Goal: Information Seeking & Learning: Learn about a topic

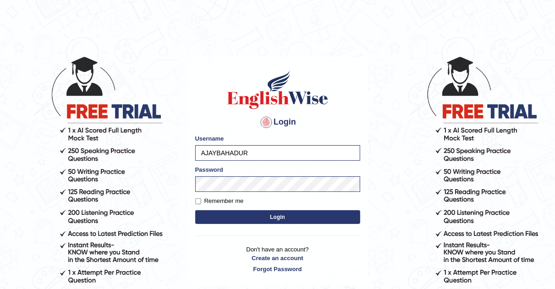
click at [253, 217] on button "Login" at bounding box center [277, 217] width 165 height 14
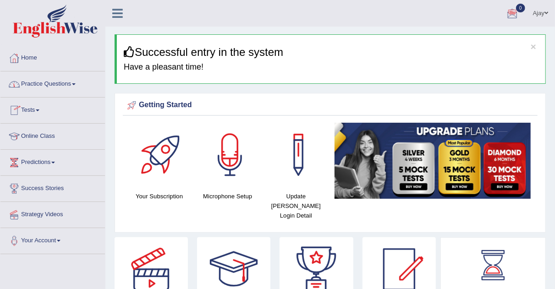
click at [40, 108] on link "Tests" at bounding box center [52, 109] width 104 height 23
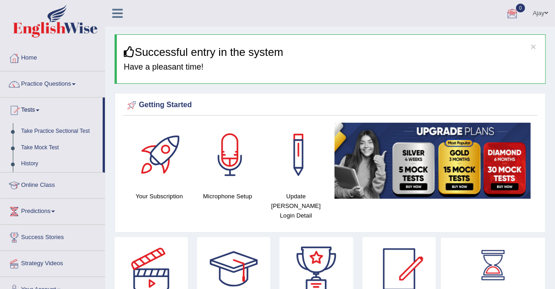
click at [40, 108] on link "Tests" at bounding box center [51, 109] width 102 height 23
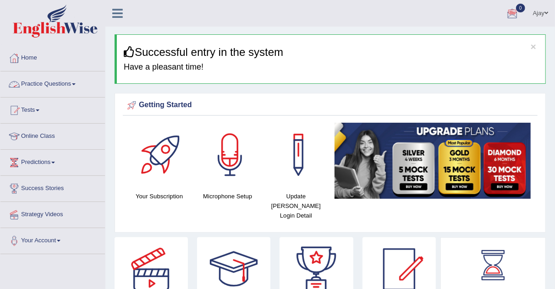
click at [79, 82] on link "Practice Questions" at bounding box center [52, 82] width 104 height 23
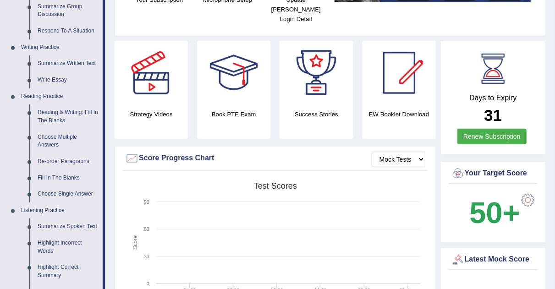
scroll to position [214, 0]
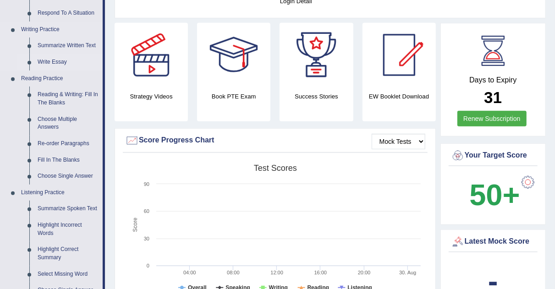
click at [57, 62] on link "Write Essay" at bounding box center [67, 62] width 69 height 16
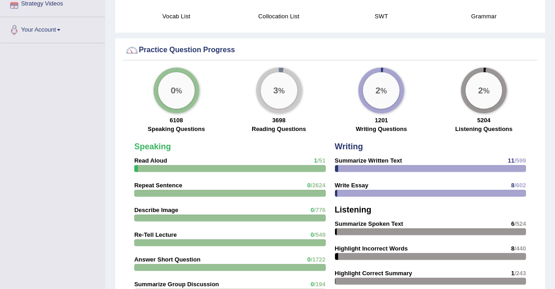
scroll to position [703, 0]
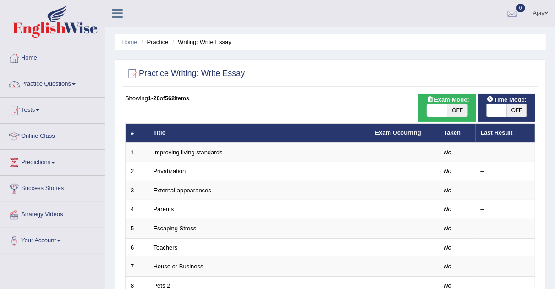
click at [448, 108] on span "OFF" at bounding box center [457, 110] width 20 height 13
checkbox input "true"
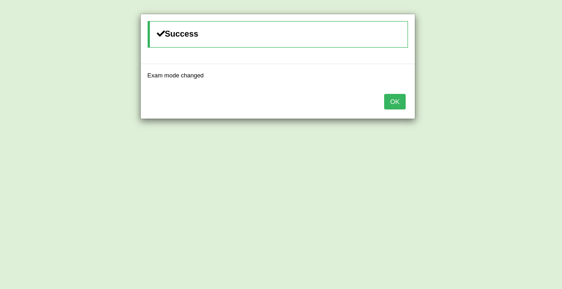
click at [505, 108] on div "Success Exam mode changed OK" at bounding box center [281, 144] width 562 height 289
click at [395, 94] on button "OK" at bounding box center [394, 102] width 21 height 16
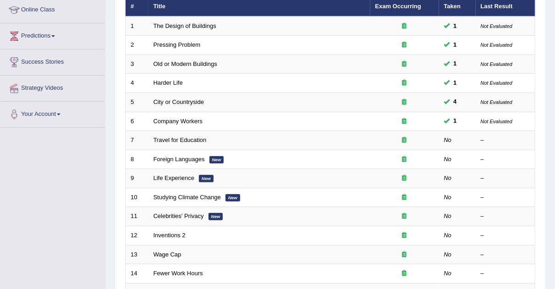
scroll to position [148, 0]
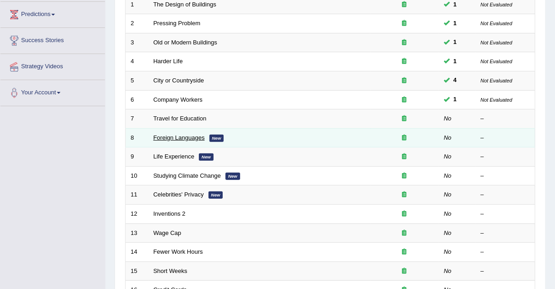
click at [177, 134] on link "Foreign Languages" at bounding box center [179, 137] width 51 height 7
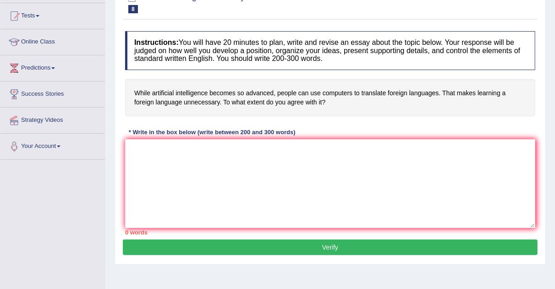
scroll to position [102, 0]
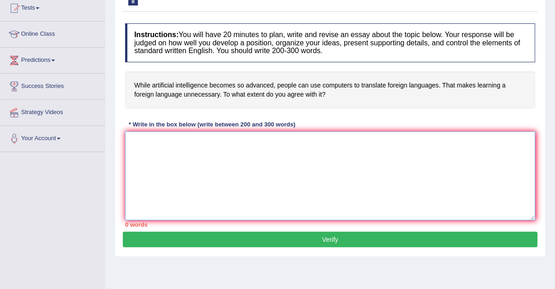
click at [213, 141] on textarea at bounding box center [330, 176] width 410 height 89
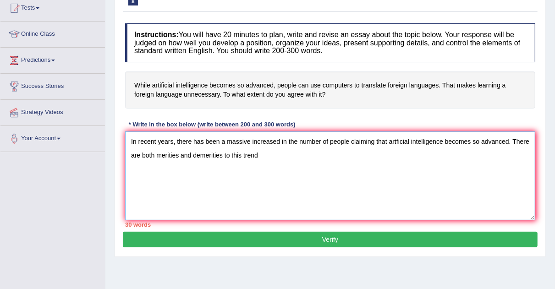
click at [179, 154] on textarea "In recent years, there has been a massive increased in the number of people cla…" at bounding box center [330, 176] width 410 height 89
click at [216, 153] on textarea "In recent years, there has been a massive increased in the number of people cla…" at bounding box center [330, 176] width 410 height 89
click at [258, 156] on textarea "In recent years, there has been a massive increased in the number of people cla…" at bounding box center [330, 176] width 410 height 89
click at [251, 152] on textarea "In recent years, there has been a massive increased in the number of people cla…" at bounding box center [330, 176] width 410 height 89
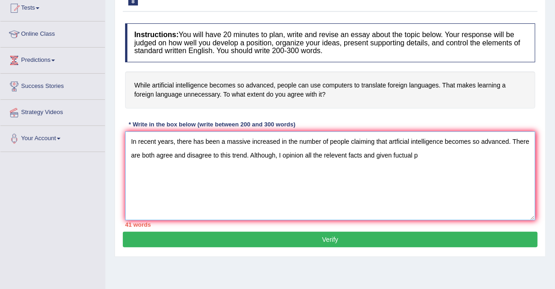
drag, startPoint x: 251, startPoint y: 152, endPoint x: 427, endPoint y: 159, distance: 176.1
click at [427, 159] on textarea "In recent years, there has been a massive increased in the number of people cla…" at bounding box center [330, 176] width 410 height 89
click at [512, 138] on textarea "In recent years, there has been a massive increased in the number of people cla…" at bounding box center [330, 176] width 410 height 89
click at [526, 140] on textarea "In recent years, there has been a massive increased in the number of people cla…" at bounding box center [330, 176] width 410 height 89
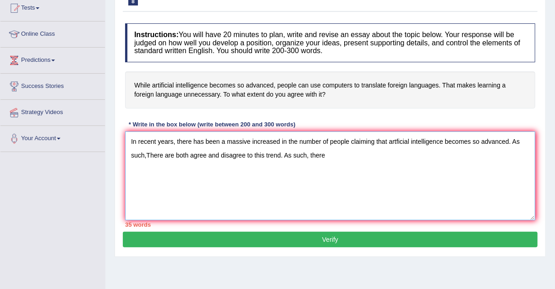
click at [148, 152] on textarea "In recent years, there has been a massive increased in the number of people cla…" at bounding box center [330, 176] width 410 height 89
click at [146, 151] on textarea "In recent years, there has been a massive increased in the number of people cla…" at bounding box center [330, 176] width 410 height 89
drag, startPoint x: 285, startPoint y: 153, endPoint x: 329, endPoint y: 149, distance: 44.1
click at [329, 149] on textarea "In recent years, there has been a massive increased in the number of people cla…" at bounding box center [330, 176] width 410 height 89
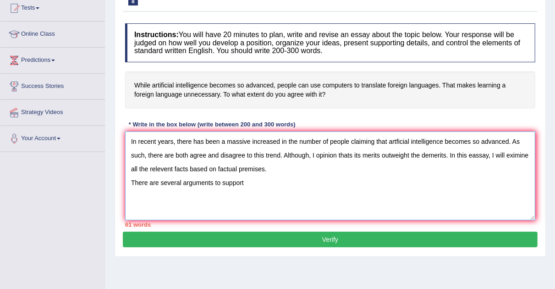
click at [329, 148] on textarea "In recent years, there has been a massive increased in the number of people cla…" at bounding box center [330, 176] width 410 height 89
click at [260, 186] on textarea "In recent years, there has been a massive increased in the number of people cla…" at bounding box center [330, 176] width 410 height 89
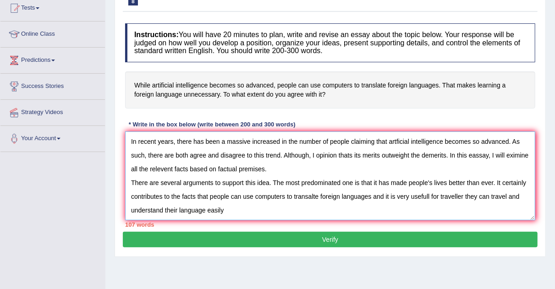
click at [461, 195] on textarea "In recent years, there has been a massive increased in the number of people cla…" at bounding box center [330, 176] width 410 height 89
click at [441, 195] on textarea "In recent years, there has been a massive increased in the number of people cla…" at bounding box center [330, 176] width 410 height 89
click at [442, 195] on textarea "In recent years, there has been a massive increased in the number of people cla…" at bounding box center [330, 176] width 410 height 89
click at [179, 208] on textarea "In recent years, there has been a massive increased in the number of people cla…" at bounding box center [330, 176] width 410 height 89
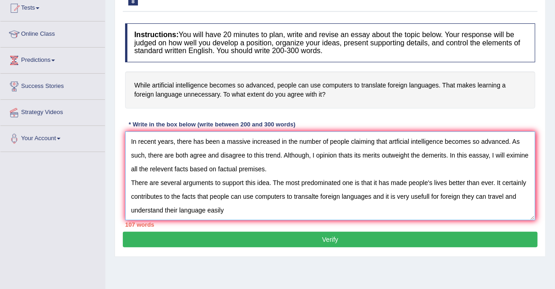
click at [224, 208] on textarea "In recent years, there has been a massive increased in the number of people cla…" at bounding box center [330, 176] width 410 height 89
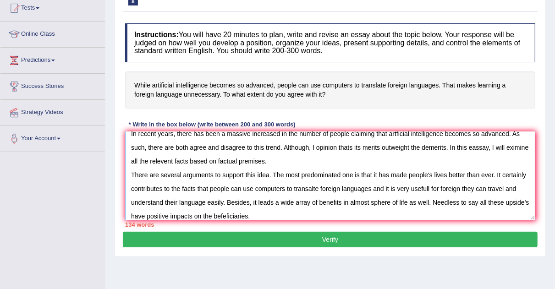
scroll to position [22, 0]
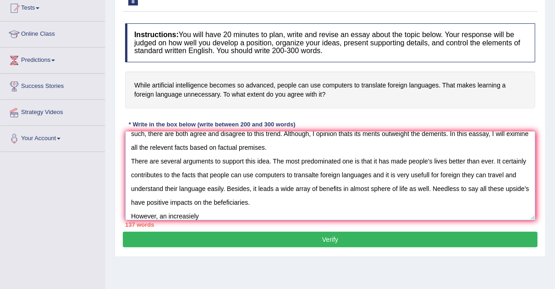
click at [191, 214] on textarea "In recent years, there has been a massive increased in the number of people cla…" at bounding box center [330, 176] width 410 height 89
click at [193, 214] on textarea "In recent years, there has been a massive increased in the number of people cla…" at bounding box center [330, 176] width 410 height 89
click at [215, 215] on textarea "In recent years, there has been a massive increased in the number of people cla…" at bounding box center [330, 176] width 410 height 89
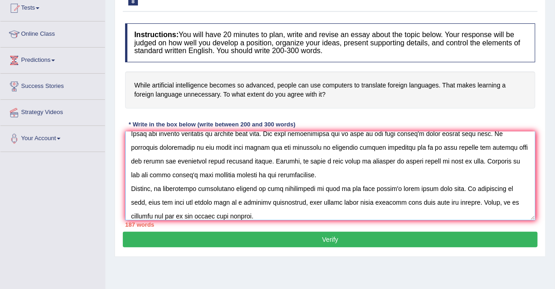
scroll to position [63, 0]
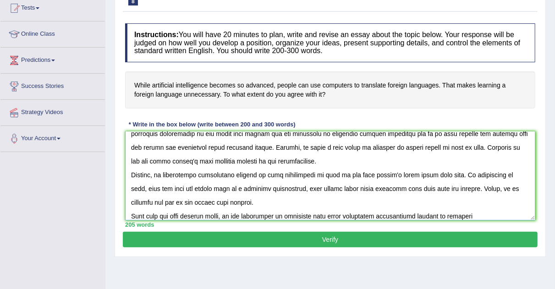
click at [215, 215] on textarea at bounding box center [330, 176] width 410 height 89
click at [492, 214] on textarea at bounding box center [330, 176] width 410 height 89
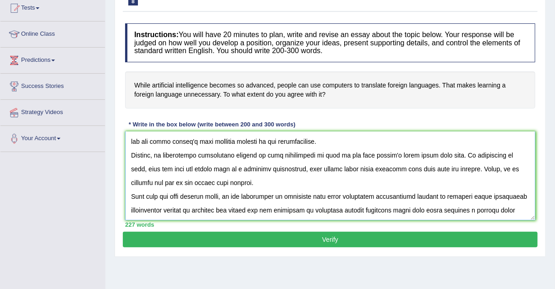
scroll to position [90, 0]
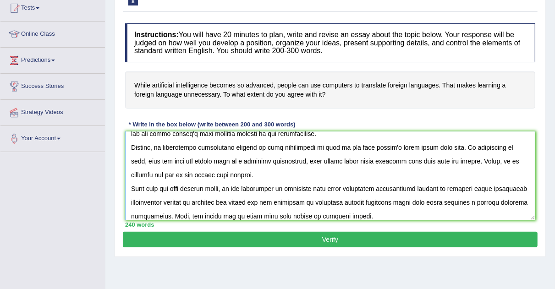
type textarea "In recent years, there has been a massive increased in the number of people cla…"
click at [376, 233] on button "Verify" at bounding box center [330, 240] width 415 height 16
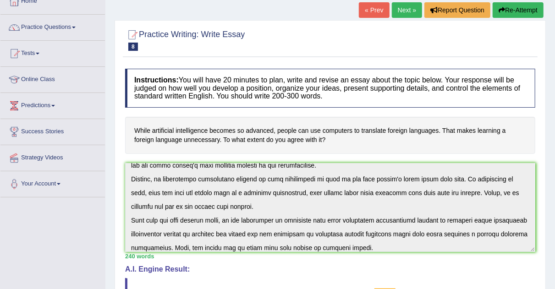
scroll to position [41, 0]
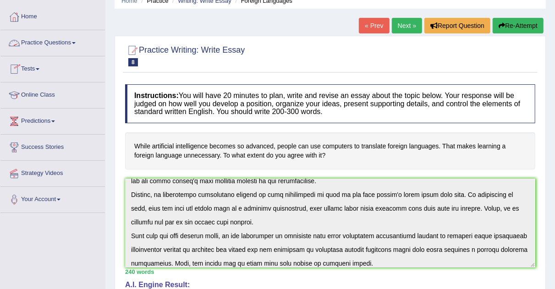
click at [76, 40] on link "Practice Questions" at bounding box center [52, 41] width 104 height 23
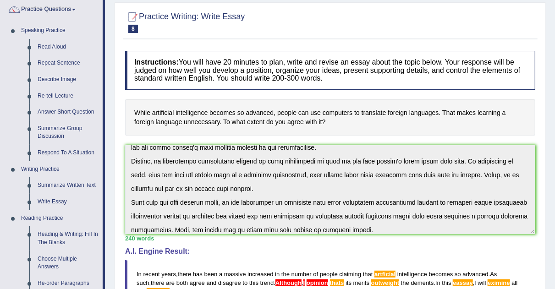
scroll to position [78, 0]
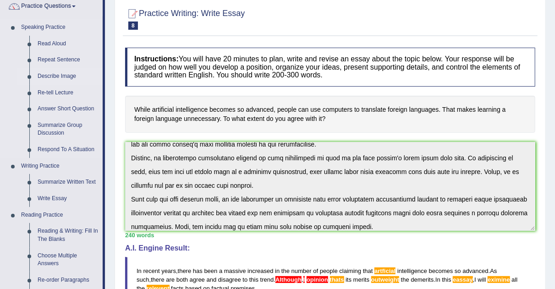
click at [61, 76] on link "Describe Image" at bounding box center [67, 76] width 69 height 16
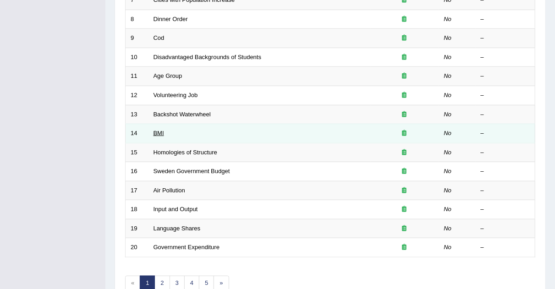
click at [156, 130] on link "BMI" at bounding box center [159, 133] width 11 height 7
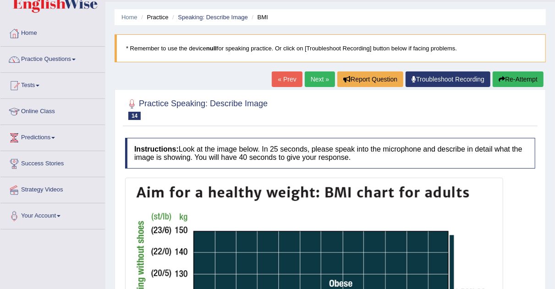
scroll to position [24, 0]
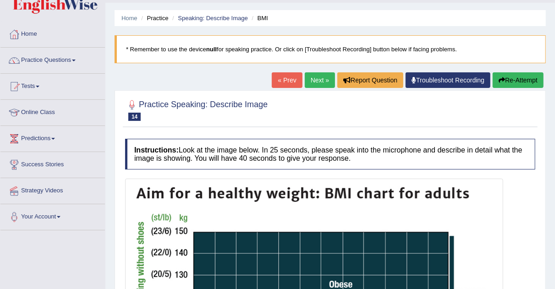
click at [318, 78] on link "Next »" at bounding box center [320, 80] width 30 height 16
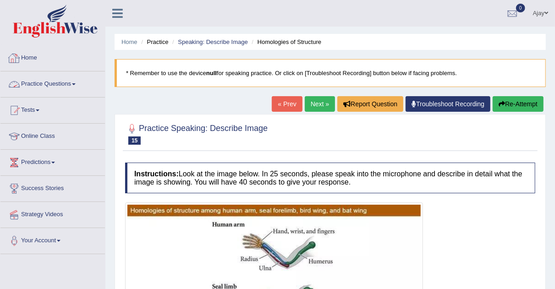
click at [76, 83] on span at bounding box center [74, 84] width 4 height 2
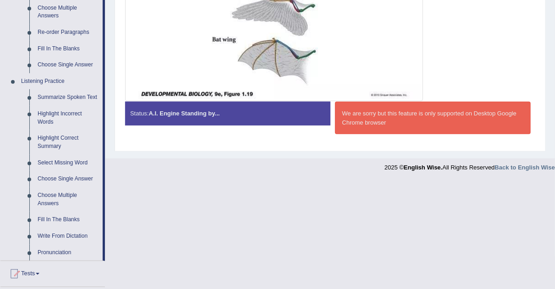
scroll to position [330, 0]
